Goal: Information Seeking & Learning: Learn about a topic

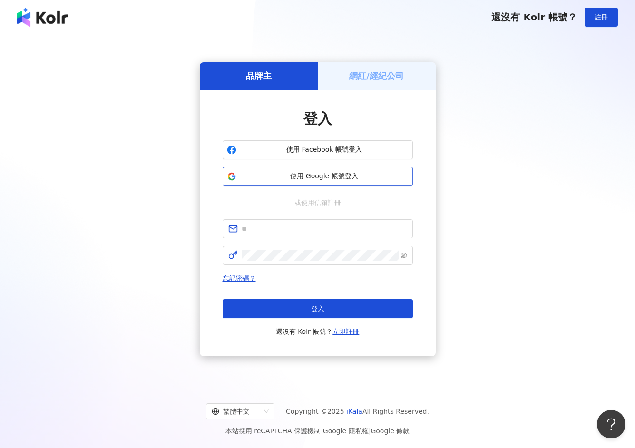
click at [335, 184] on button "使用 Google 帳號登入" at bounding box center [317, 176] width 190 height 19
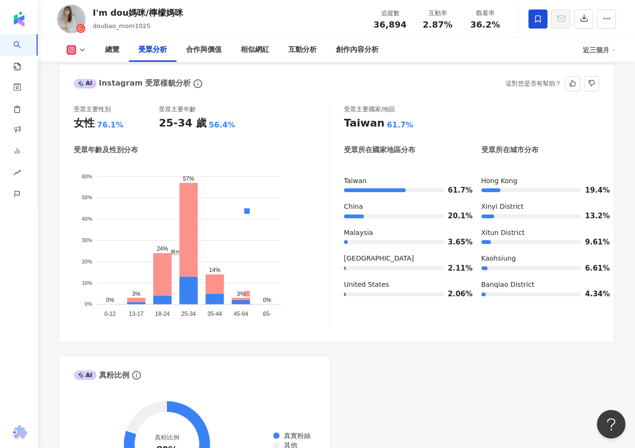
scroll to position [70, 0]
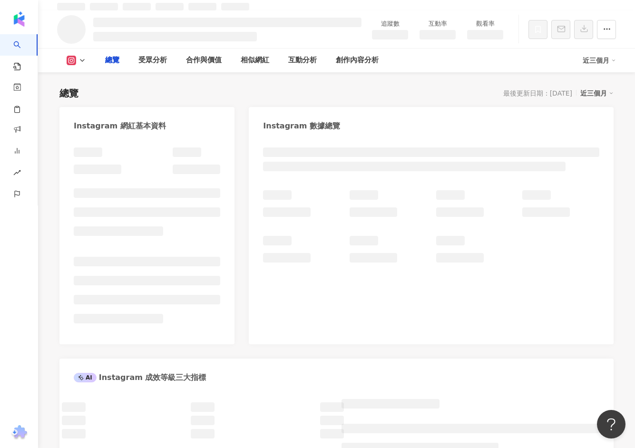
scroll to position [58, 0]
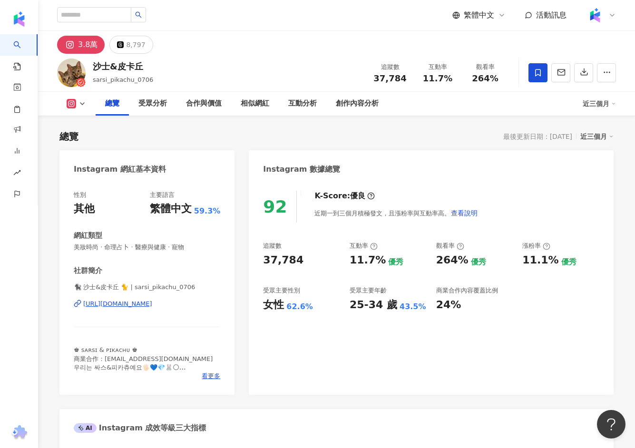
click at [143, 300] on div "[URL][DOMAIN_NAME]" at bounding box center [117, 303] width 69 height 9
